Goal: Transaction & Acquisition: Purchase product/service

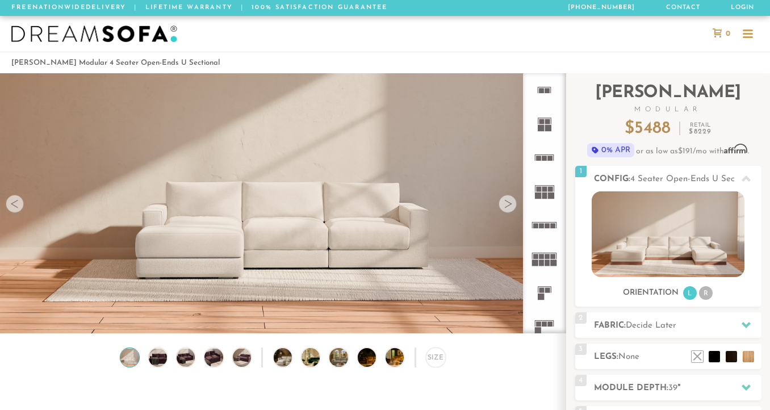
click at [545, 196] on rect at bounding box center [544, 195] width 5 height 6
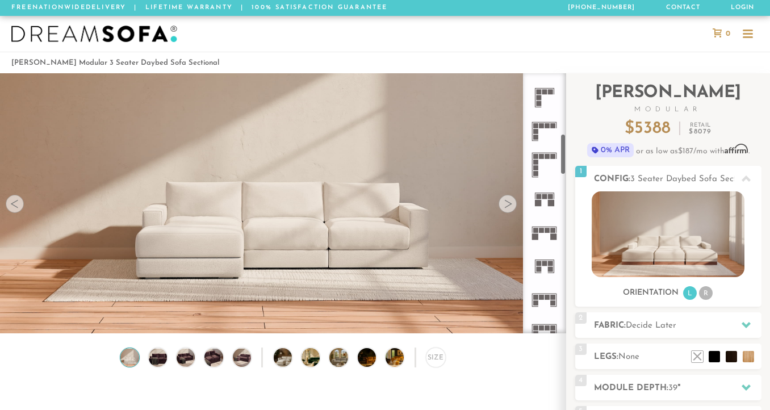
scroll to position [390, 0]
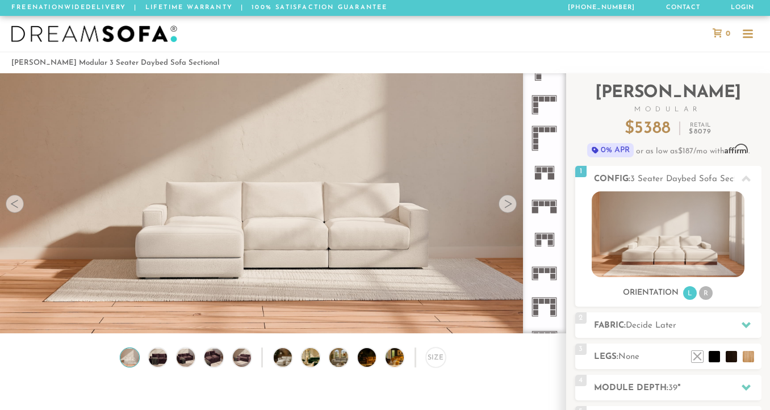
click at [547, 204] on rect at bounding box center [547, 203] width 5 height 5
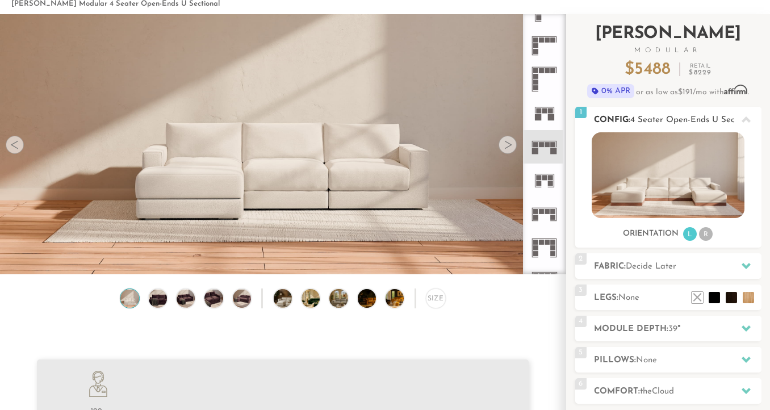
scroll to position [68, 0]
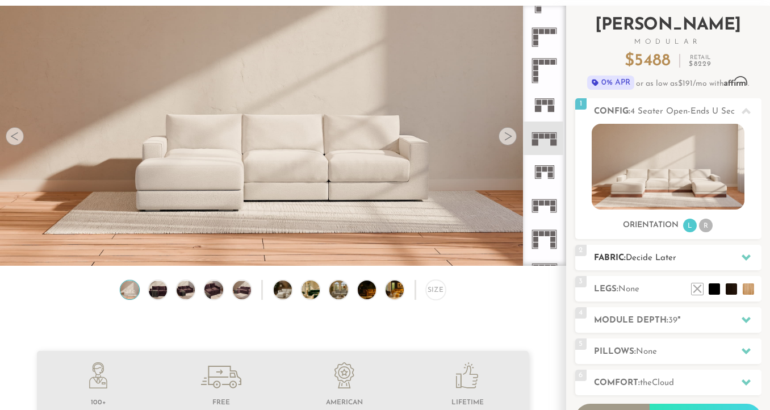
click at [749, 257] on icon at bounding box center [745, 257] width 9 height 6
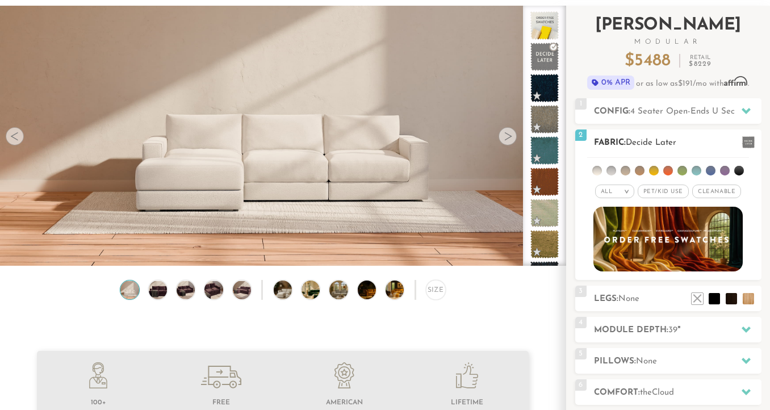
click at [660, 189] on span "Pet/Kid Use x" at bounding box center [663, 192] width 51 height 14
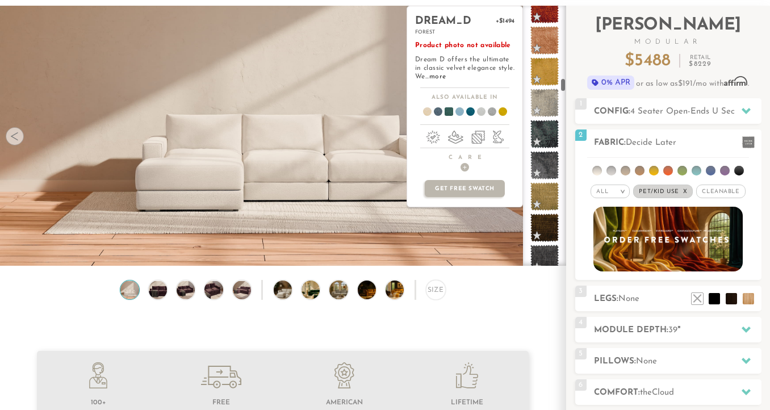
scroll to position [2325, 0]
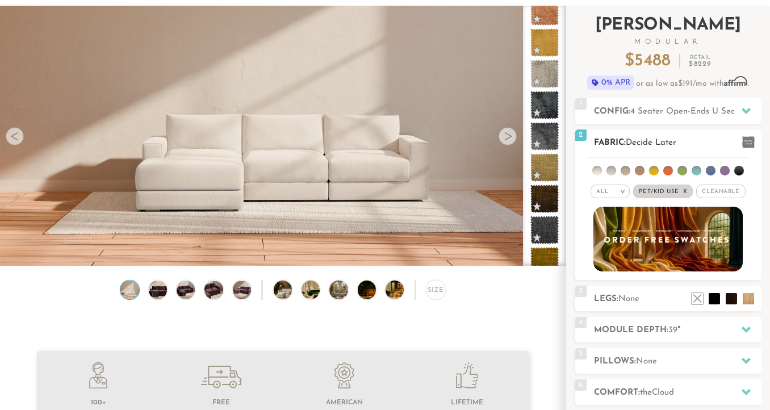
click at [725, 170] on li at bounding box center [725, 171] width 10 height 10
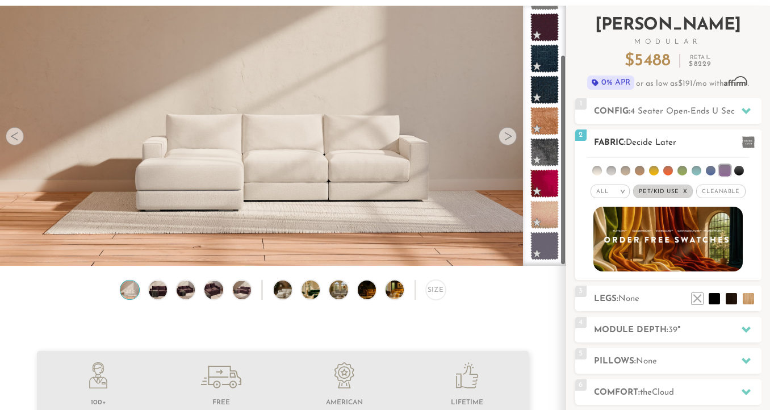
scroll to position [60, 0]
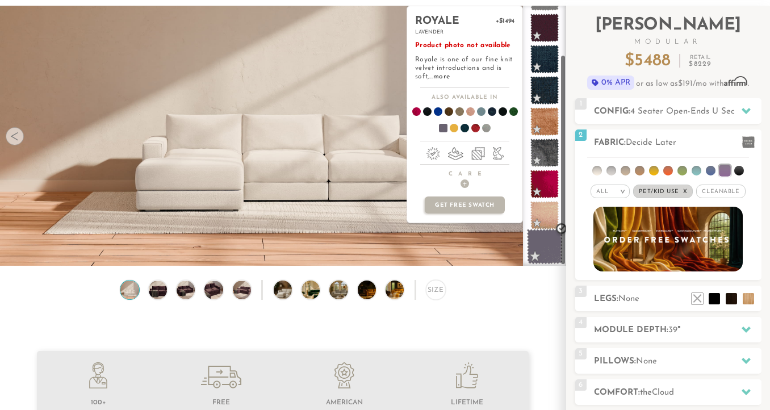
click at [549, 243] on span at bounding box center [545, 247] width 36 height 36
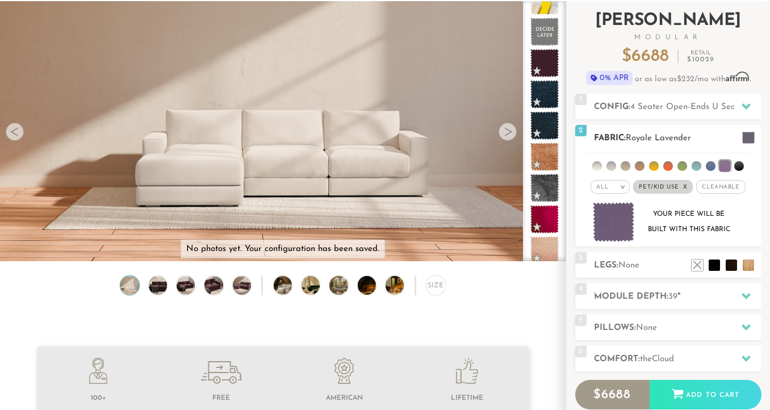
scroll to position [86, 0]
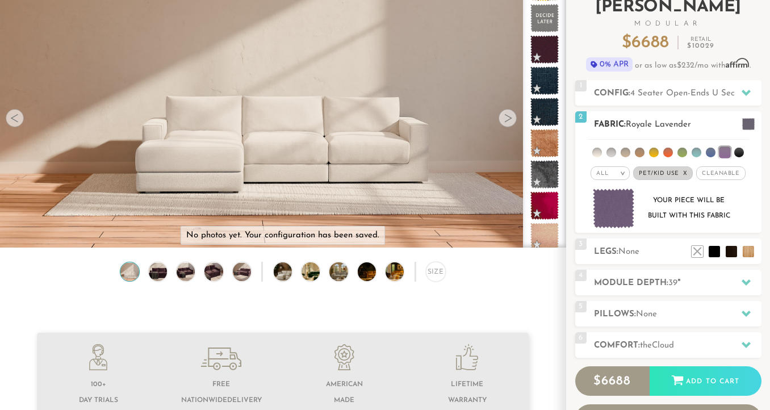
click at [721, 171] on span "Cleanable x" at bounding box center [720, 173] width 49 height 14
click at [719, 170] on span "Cleanable x" at bounding box center [720, 173] width 57 height 14
click at [683, 174] on em "x" at bounding box center [685, 173] width 5 height 6
click at [673, 173] on span "Pet/Kid Use x" at bounding box center [663, 173] width 51 height 14
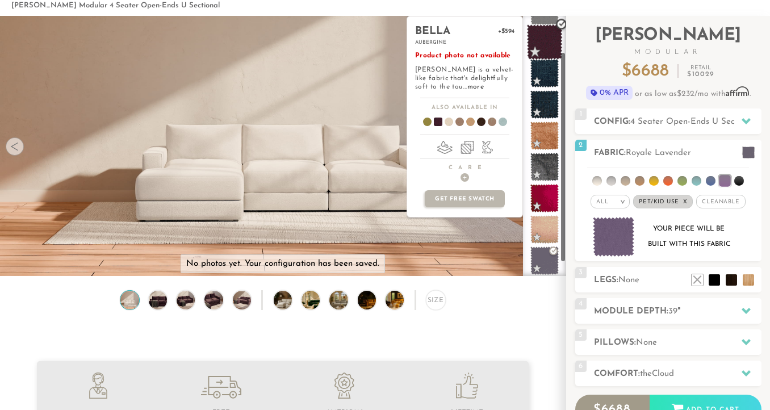
scroll to position [60, 0]
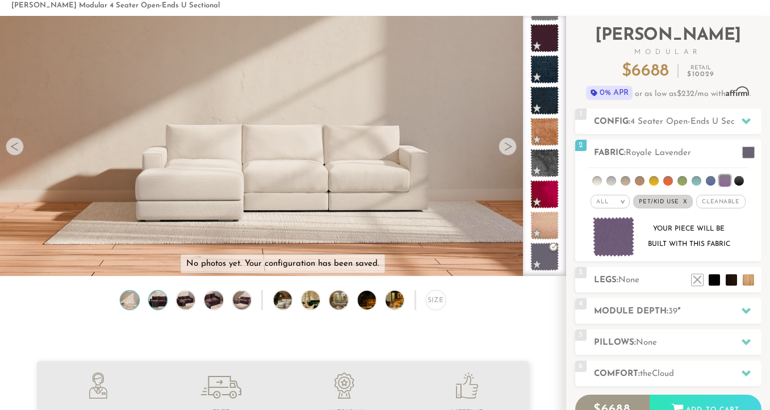
click at [152, 299] on img at bounding box center [157, 300] width 22 height 18
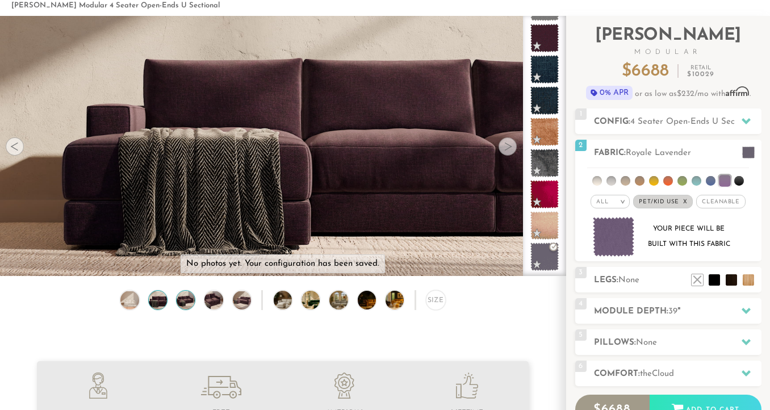
click at [183, 301] on img at bounding box center [186, 300] width 22 height 18
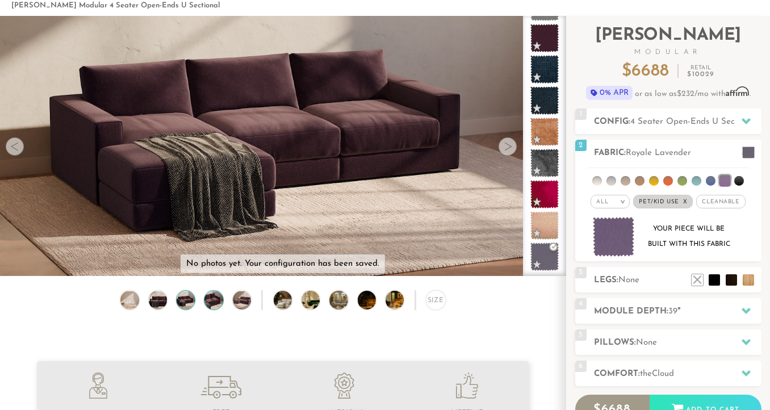
click at [211, 301] on img at bounding box center [214, 300] width 22 height 18
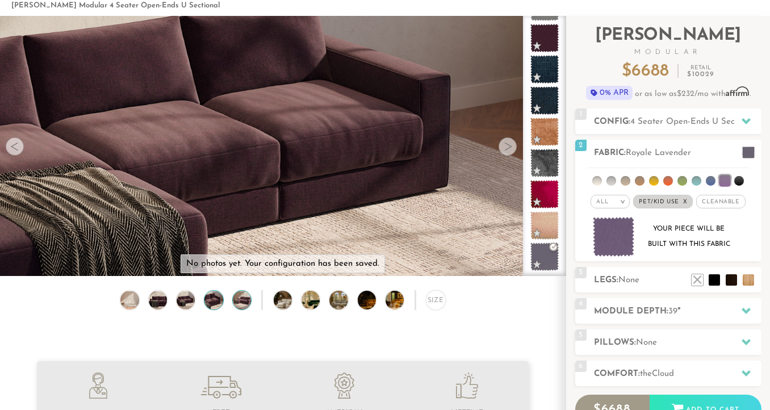
click at [246, 301] on img at bounding box center [241, 300] width 22 height 18
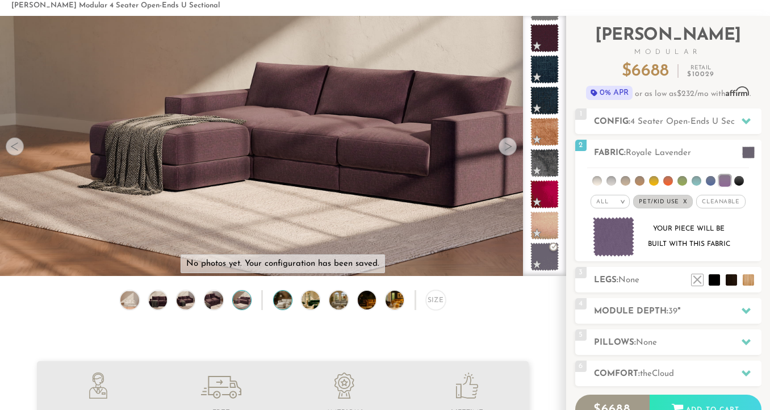
click at [279, 301] on img at bounding box center [290, 300] width 33 height 18
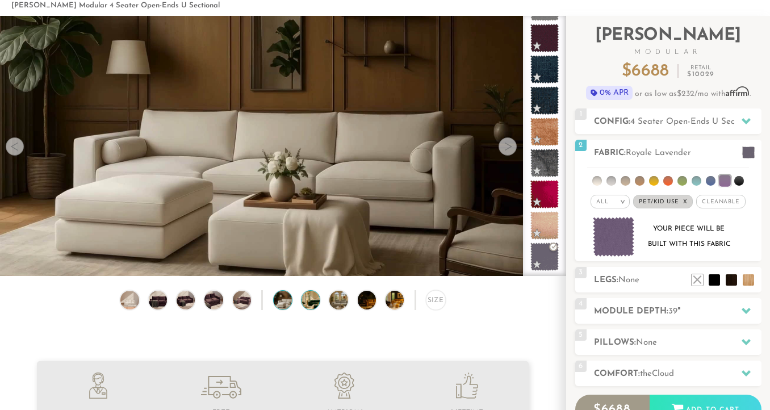
click at [309, 300] on img at bounding box center [317, 300] width 33 height 18
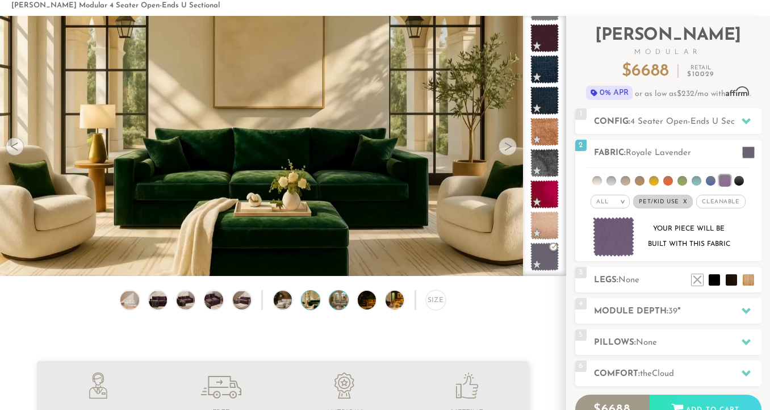
click at [342, 302] on img at bounding box center [345, 300] width 33 height 18
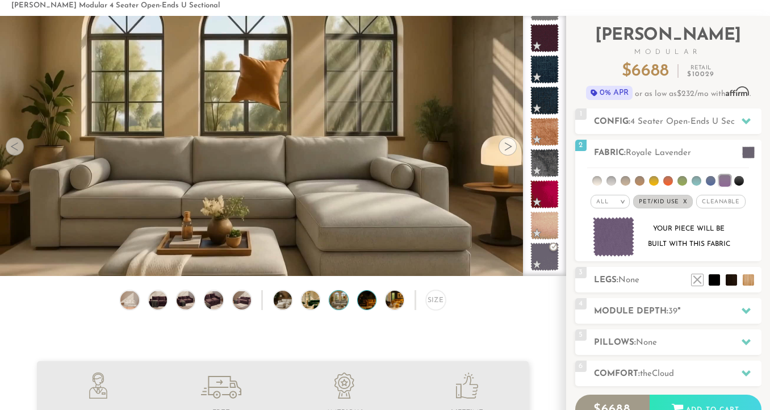
click at [371, 303] on img at bounding box center [374, 300] width 33 height 18
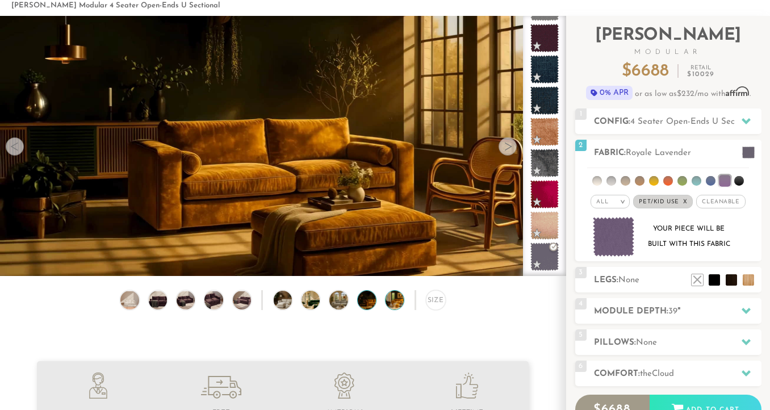
click at [395, 303] on img at bounding box center [401, 300] width 33 height 18
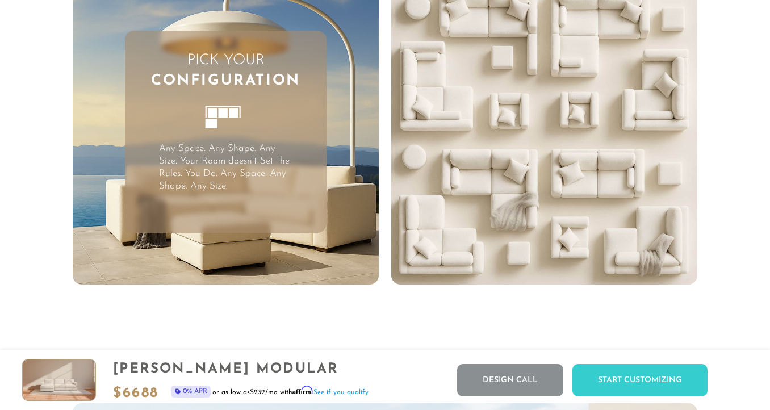
scroll to position [2723, 0]
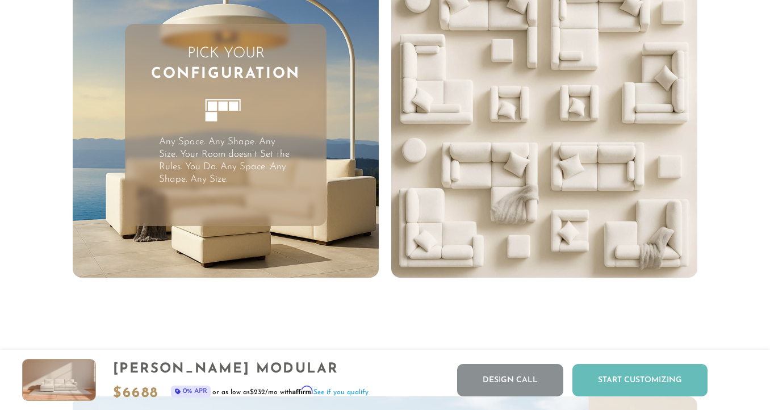
click at [642, 387] on div "Start Customizing" at bounding box center [639, 380] width 135 height 32
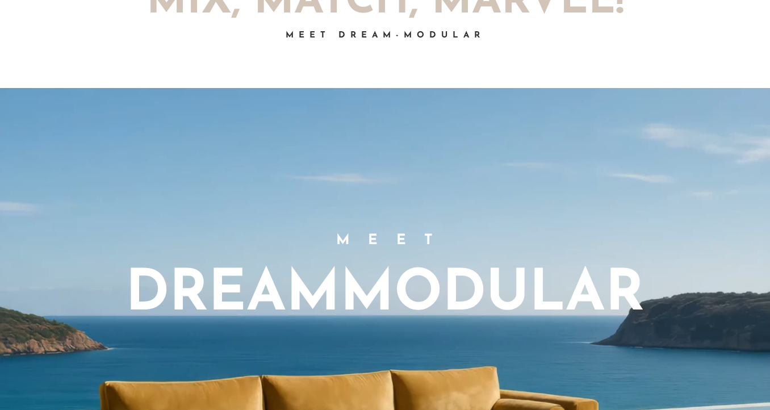
scroll to position [0, 0]
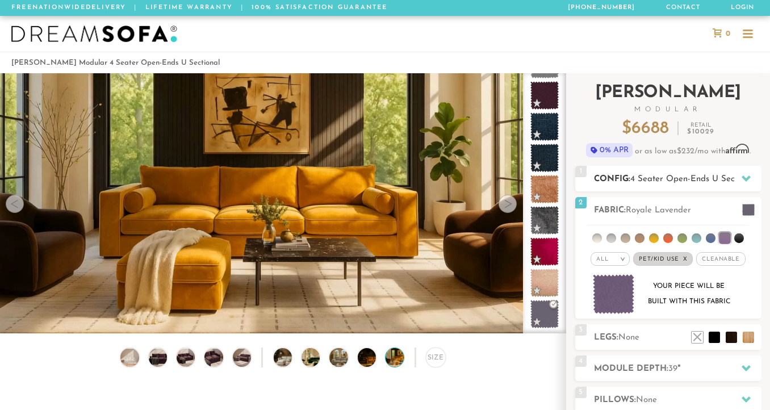
click at [680, 175] on span "4 Seater Open-Ends U Sectional" at bounding box center [693, 179] width 126 height 9
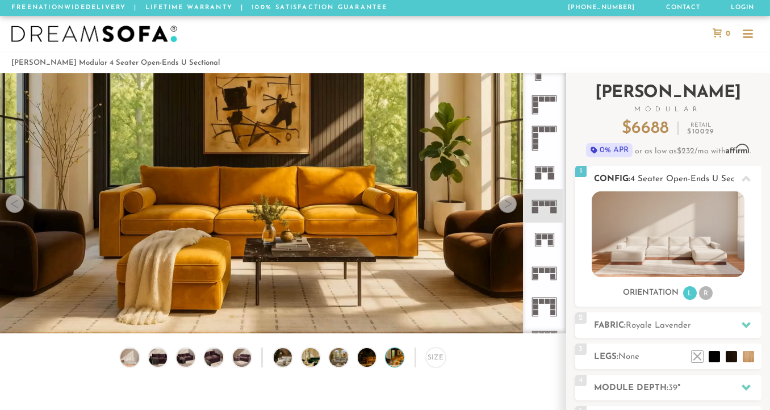
click at [706, 291] on li "R" at bounding box center [706, 293] width 14 height 14
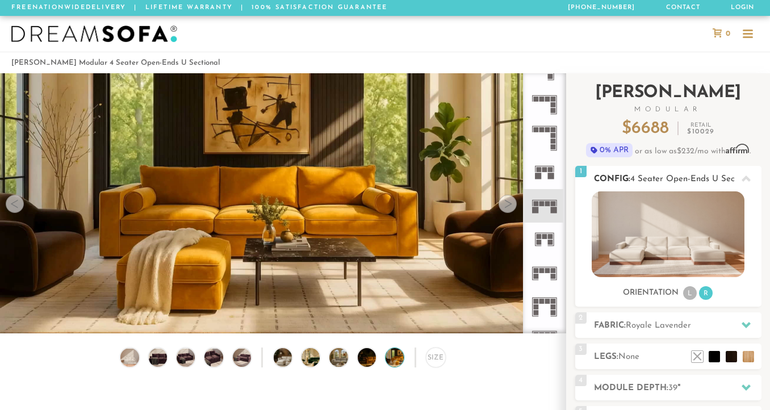
click at [690, 294] on li "L" at bounding box center [690, 293] width 14 height 14
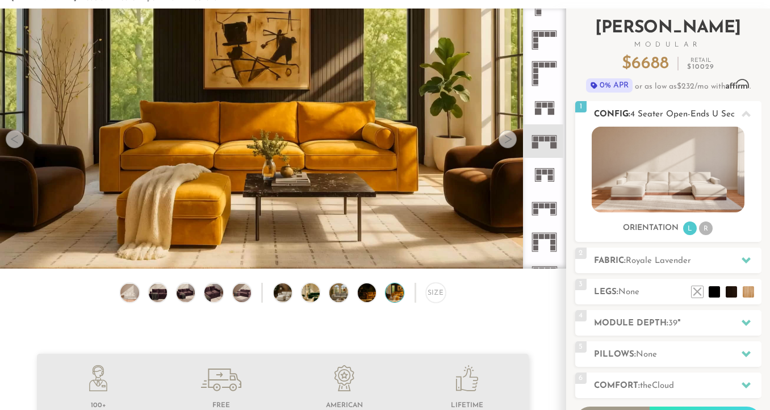
scroll to position [74, 0]
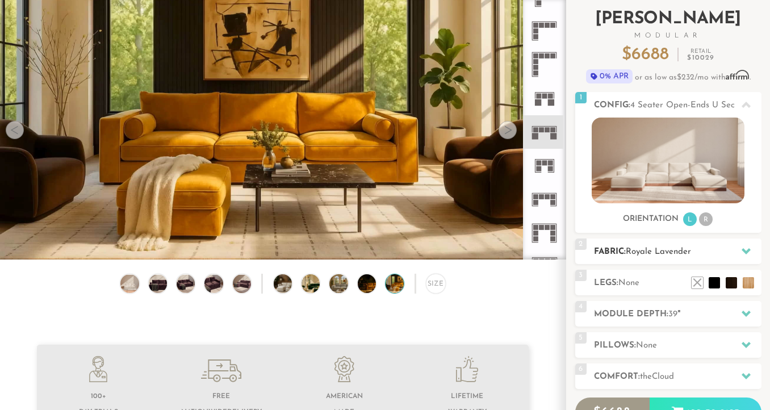
click at [707, 244] on div "2 Fabric: Royale Lavender" at bounding box center [668, 251] width 186 height 26
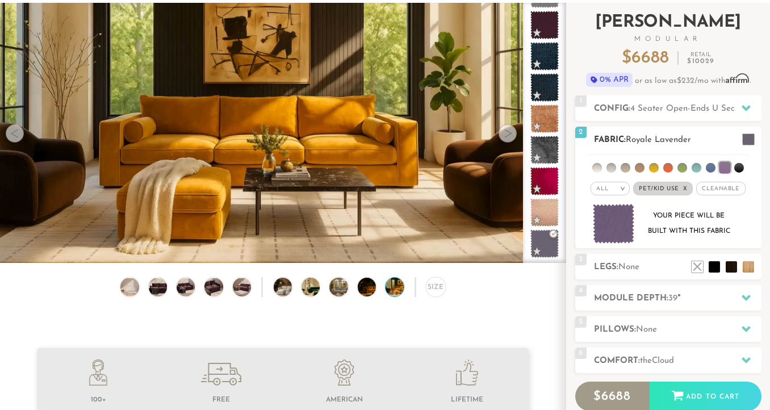
scroll to position [69, 0]
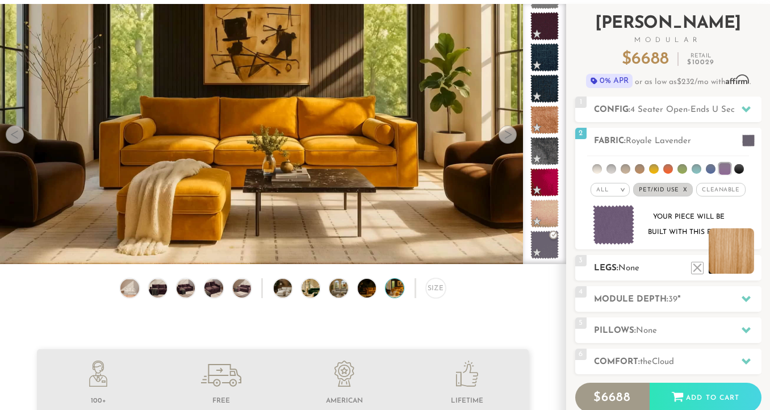
click at [752, 270] on li at bounding box center [730, 250] width 45 height 45
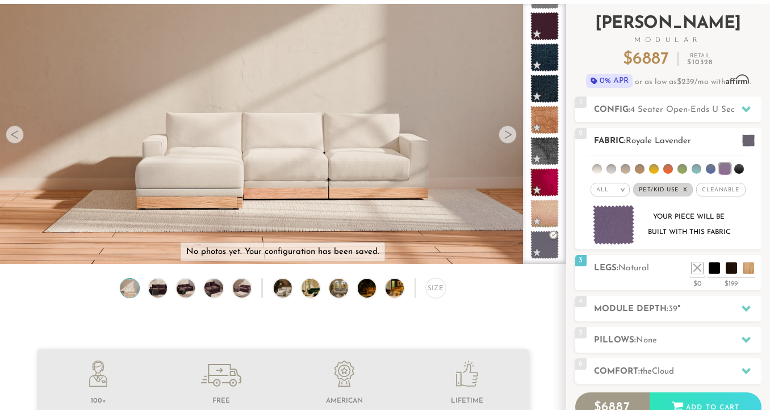
click at [666, 173] on li at bounding box center [668, 169] width 10 height 10
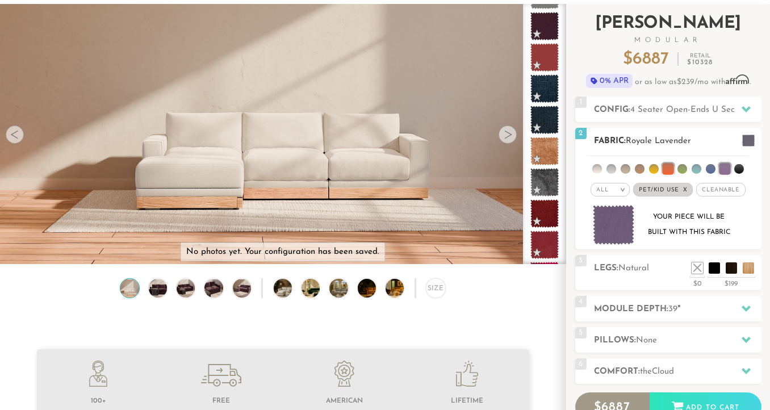
click at [615, 169] on li at bounding box center [611, 169] width 10 height 10
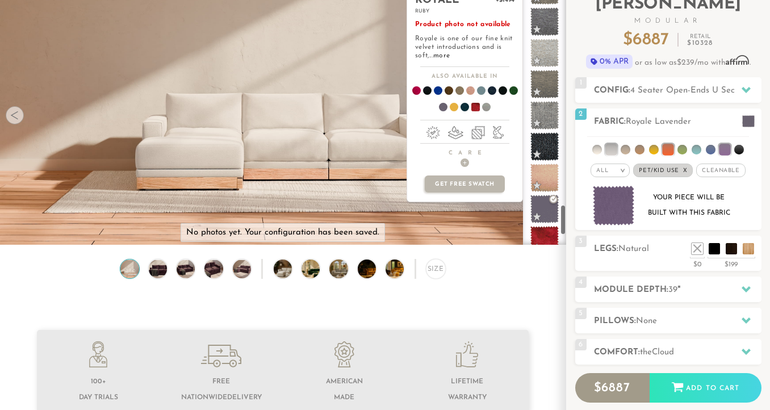
scroll to position [1843, 0]
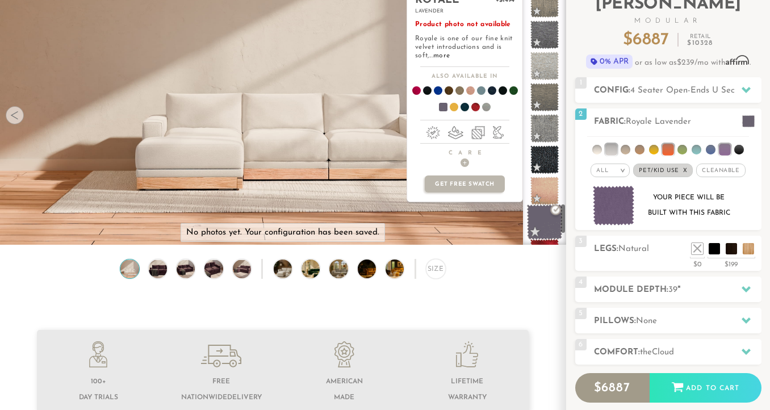
click at [540, 217] on span at bounding box center [545, 222] width 36 height 36
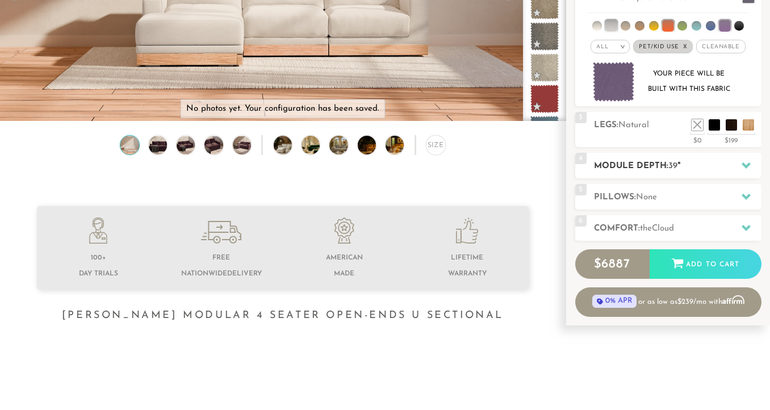
scroll to position [217, 0]
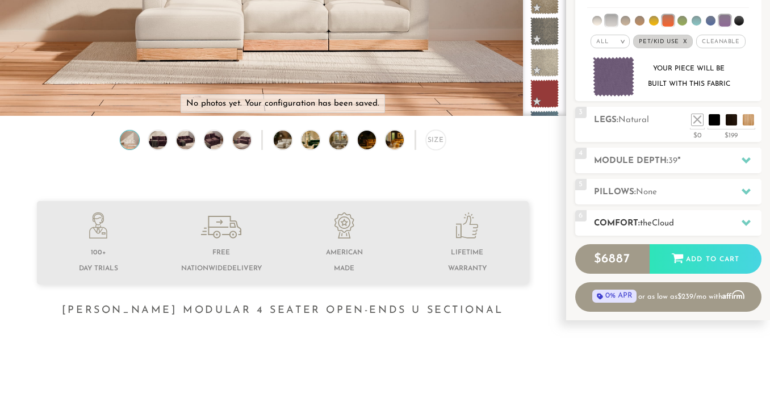
click at [652, 227] on span "the" at bounding box center [646, 223] width 12 height 9
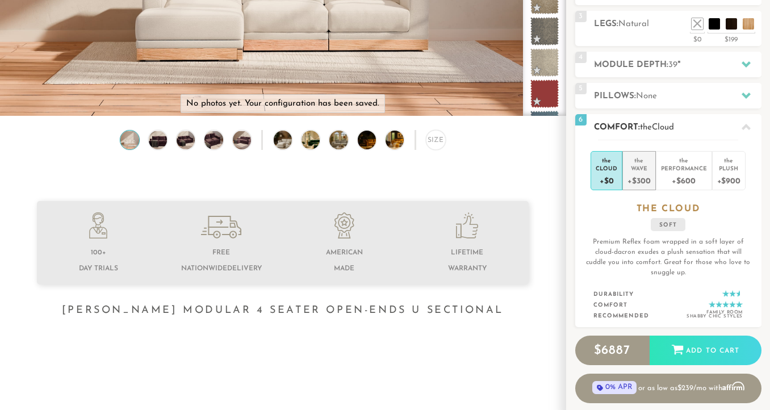
click at [641, 168] on div "Wave" at bounding box center [638, 168] width 23 height 8
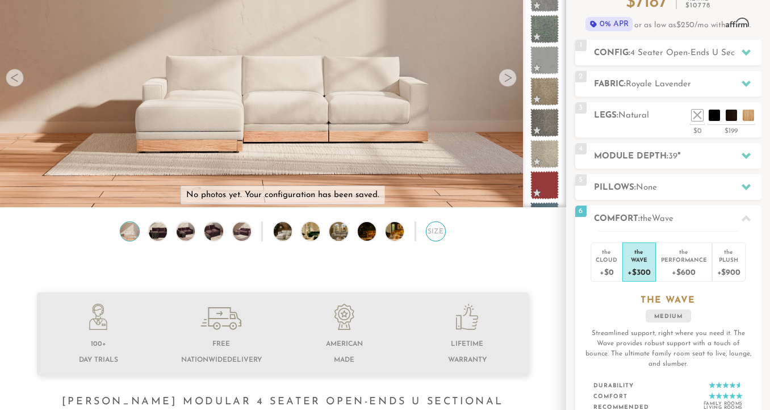
scroll to position [124, 0]
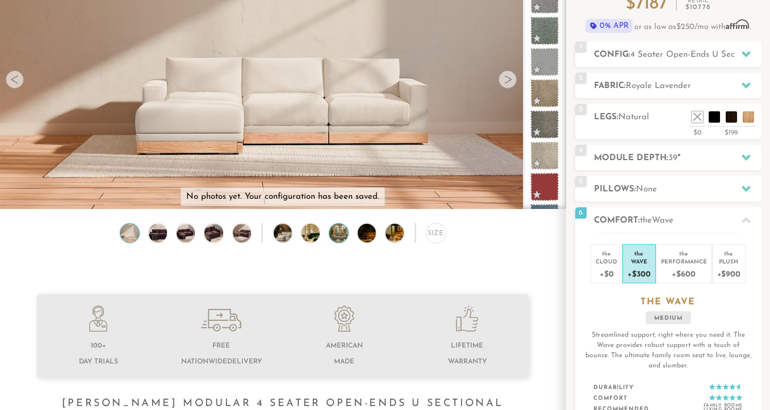
click at [345, 236] on img at bounding box center [345, 233] width 33 height 18
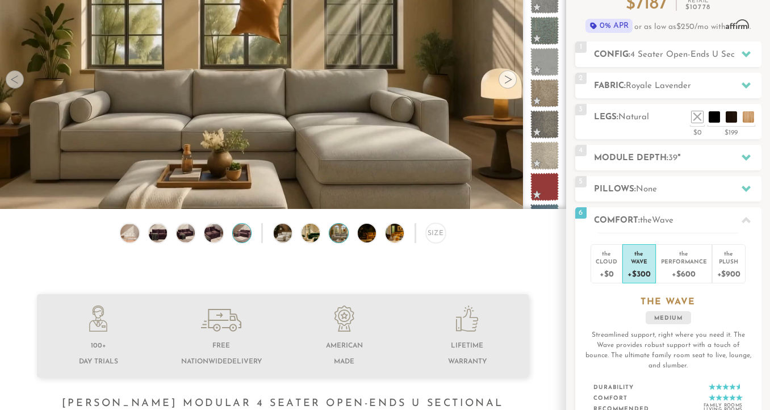
click at [248, 233] on img at bounding box center [241, 233] width 22 height 18
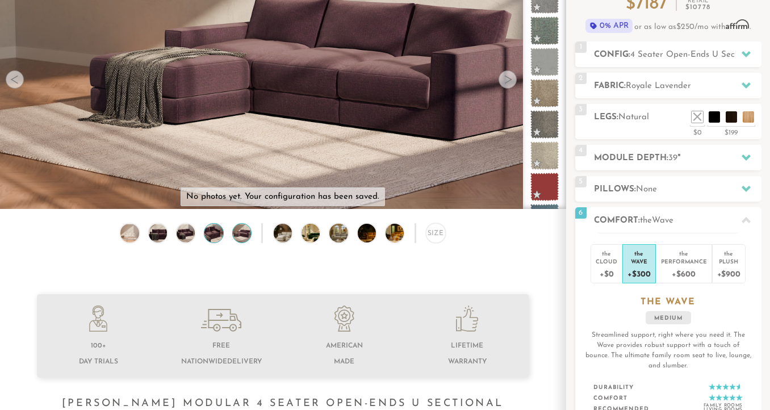
click at [212, 236] on img at bounding box center [214, 233] width 22 height 18
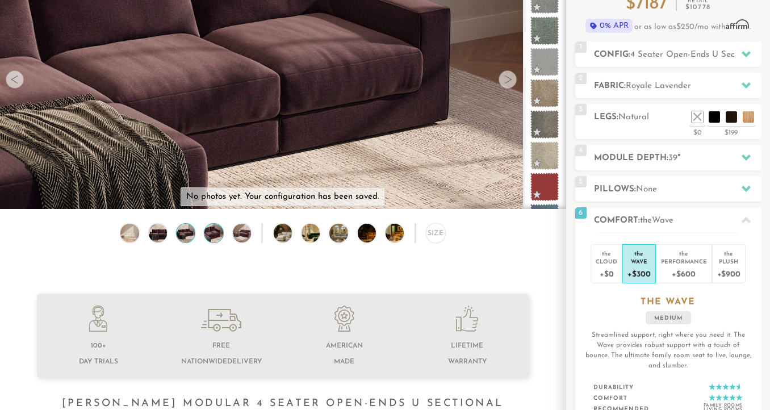
click at [187, 234] on img at bounding box center [186, 233] width 22 height 18
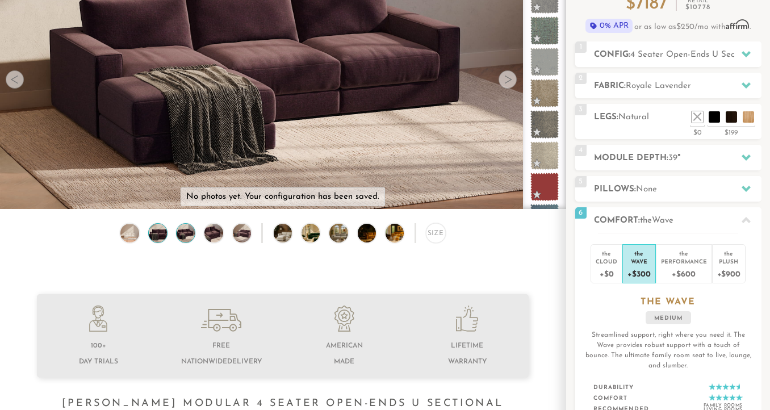
click at [161, 236] on img at bounding box center [157, 233] width 22 height 18
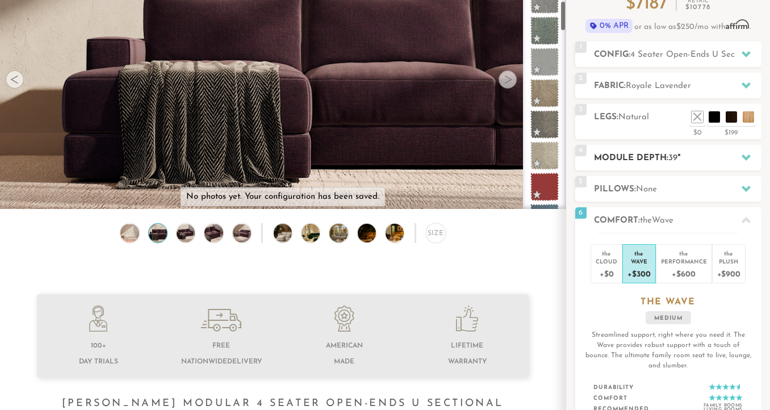
click at [690, 152] on h2 "Module Depth: 39 "" at bounding box center [677, 158] width 167 height 13
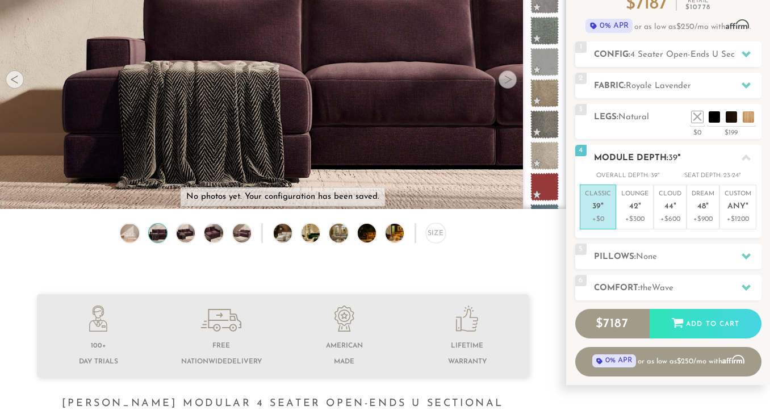
click at [690, 156] on h2 "Module Depth: 39 "" at bounding box center [677, 158] width 167 height 13
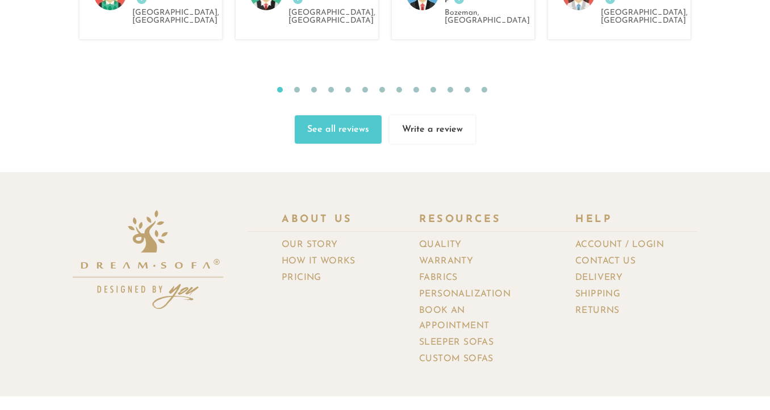
scroll to position [11999, 0]
